Goal: Find specific page/section: Find specific page/section

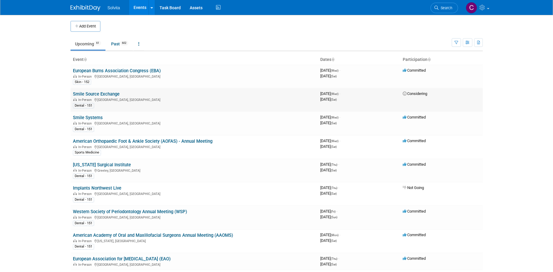
click at [104, 94] on link "Smile Source Exchange" at bounding box center [96, 93] width 47 height 5
click at [88, 118] on link "Smile Systems" at bounding box center [88, 117] width 30 height 5
click at [132, 141] on link "American Orthopaedic Foot & Ankle Society (AOFAS) - Annual Meeting" at bounding box center [142, 141] width 139 height 5
click at [120, 164] on link "[US_STATE] Surgical Institute" at bounding box center [102, 164] width 58 height 5
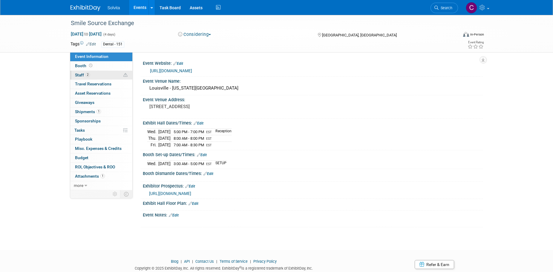
click at [77, 76] on span "Staff 2" at bounding box center [82, 75] width 15 height 5
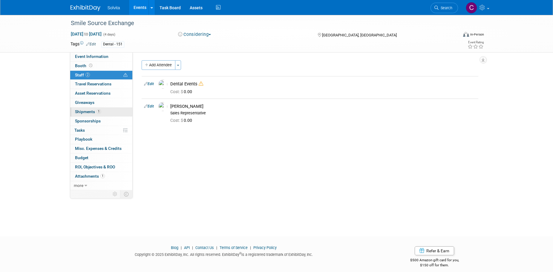
click at [83, 110] on span "Shipments 1" at bounding box center [88, 111] width 26 height 5
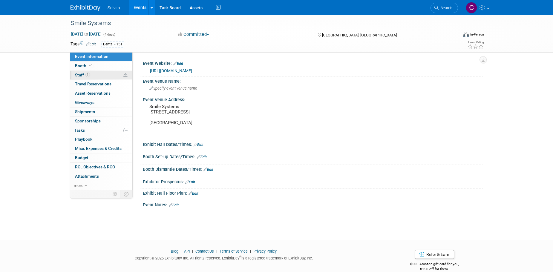
click at [76, 74] on span "Staff 1" at bounding box center [82, 75] width 15 height 5
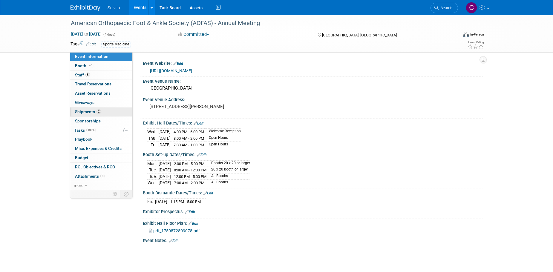
click at [87, 111] on span "Shipments 2" at bounding box center [88, 111] width 26 height 5
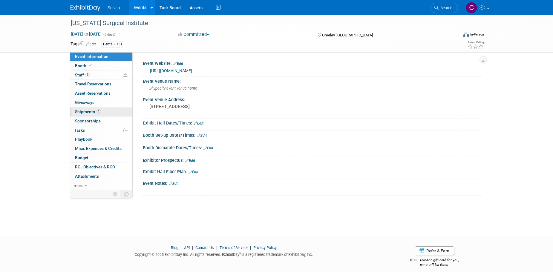
click at [86, 107] on link "1 Shipments 1" at bounding box center [101, 111] width 62 height 9
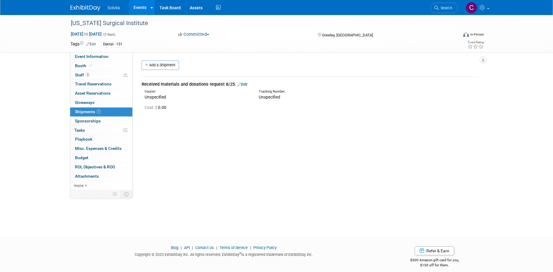
click at [376, 133] on div "Event Website: Edit [URL][DOMAIN_NAME] Event Venue Name: Specify event venue na…" at bounding box center [308, 121] width 350 height 138
drag, startPoint x: 232, startPoint y: 98, endPoint x: 193, endPoint y: 140, distance: 57.7
click at [193, 140] on div "Event Website: Edit [URL][DOMAIN_NAME] Event Venue Name: Specify event venue na…" at bounding box center [308, 121] width 350 height 138
